Goal: Task Accomplishment & Management: Manage account settings

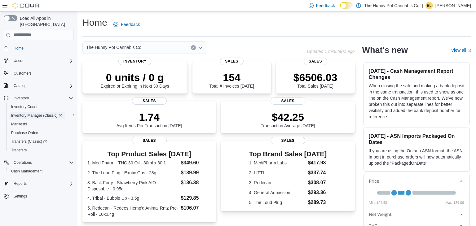
click at [33, 113] on span "Inventory Manager (Classic)" at bounding box center [36, 115] width 51 height 5
click at [35, 113] on span "Inventory Manager (Classic)" at bounding box center [36, 115] width 51 height 5
click at [33, 169] on span "Cash Management" at bounding box center [26, 171] width 31 height 5
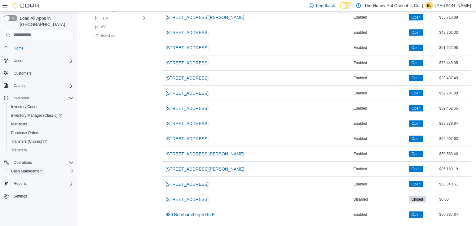
scroll to position [541, 0]
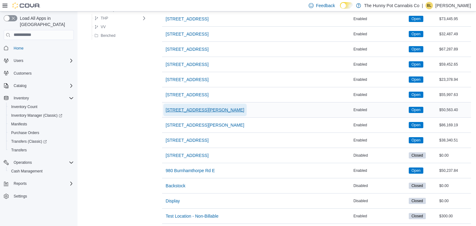
click at [179, 108] on span "[STREET_ADDRESS][PERSON_NAME]" at bounding box center [205, 110] width 79 height 6
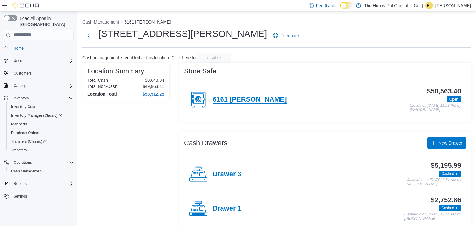
click at [231, 101] on h4 "6161 [PERSON_NAME]" at bounding box center [250, 100] width 74 height 8
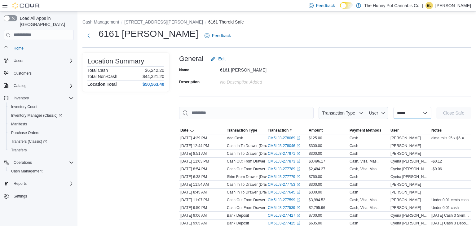
click at [394, 110] on select "**********" at bounding box center [413, 113] width 38 height 12
click at [374, 82] on div "Name 6161 Thorold Description No Description added" at bounding box center [325, 76] width 292 height 22
click at [89, 37] on button "Next" at bounding box center [89, 35] width 12 height 12
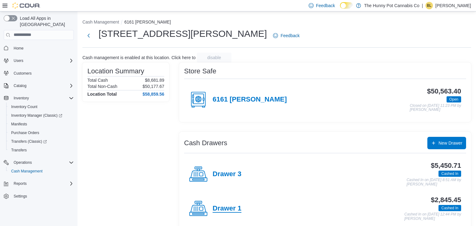
click at [217, 208] on h4 "Drawer 1" at bounding box center [227, 209] width 29 height 8
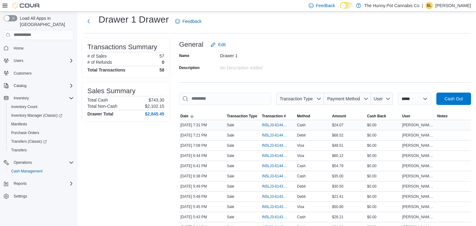
scroll to position [16, 0]
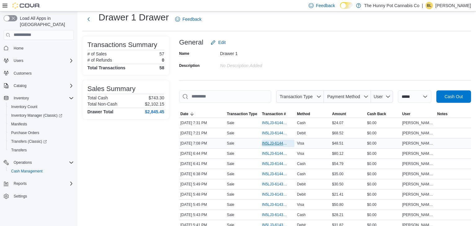
click at [270, 145] on span "IN5LJ3-6144448" at bounding box center [275, 143] width 26 height 5
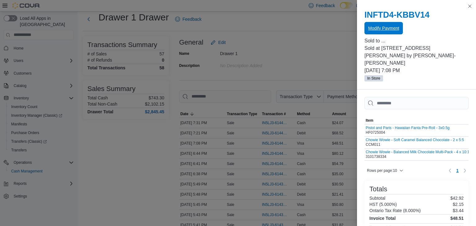
click at [375, 24] on span "Modify Payment" at bounding box center [383, 28] width 31 height 12
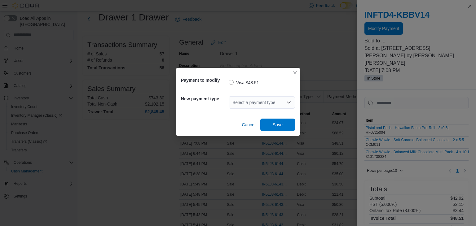
click at [285, 103] on div "Select a payment type" at bounding box center [262, 102] width 66 height 12
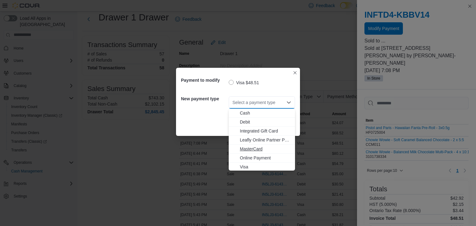
click at [262, 147] on span "MasterCard" at bounding box center [265, 149] width 51 height 6
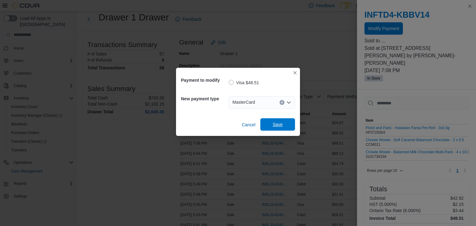
click at [281, 124] on span "Save" at bounding box center [278, 125] width 10 height 6
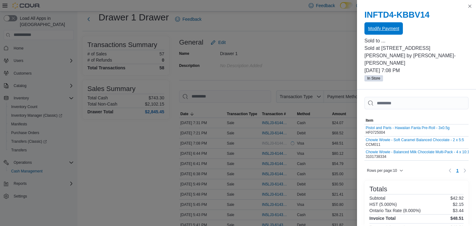
scroll to position [0, 0]
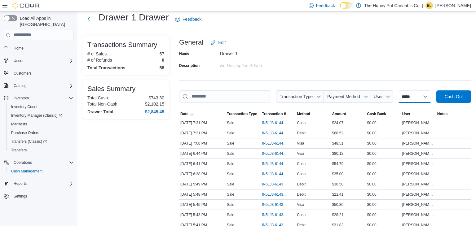
click at [401, 99] on select "**********" at bounding box center [414, 97] width 33 height 12
click at [92, 19] on button "Next" at bounding box center [89, 19] width 12 height 12
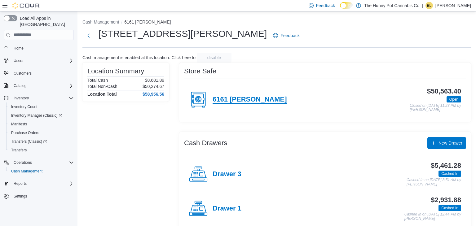
click at [242, 101] on h4 "6161 [PERSON_NAME]" at bounding box center [250, 100] width 74 height 8
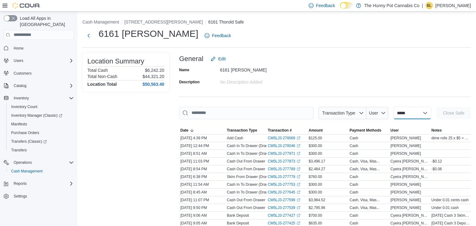
click at [394, 114] on select "**********" at bounding box center [413, 113] width 38 height 12
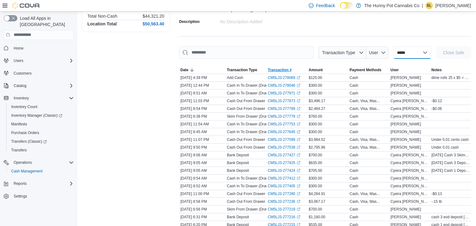
scroll to position [61, 0]
click at [435, 146] on span "Under 0.01 cash" at bounding box center [445, 147] width 27 height 5
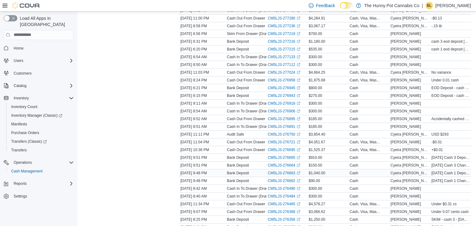
scroll to position [0, 0]
